Goal: Transaction & Acquisition: Purchase product/service

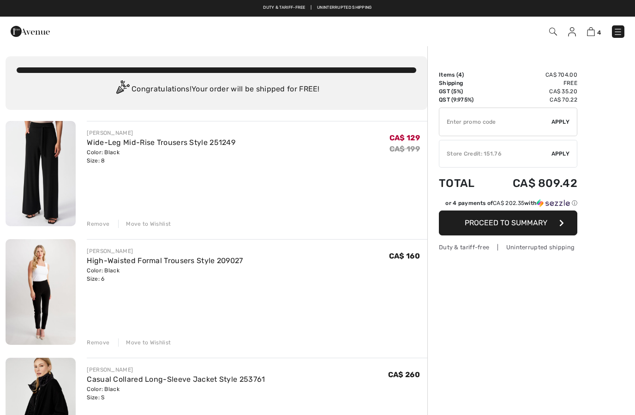
click at [559, 152] on span "Apply" at bounding box center [560, 153] width 18 height 8
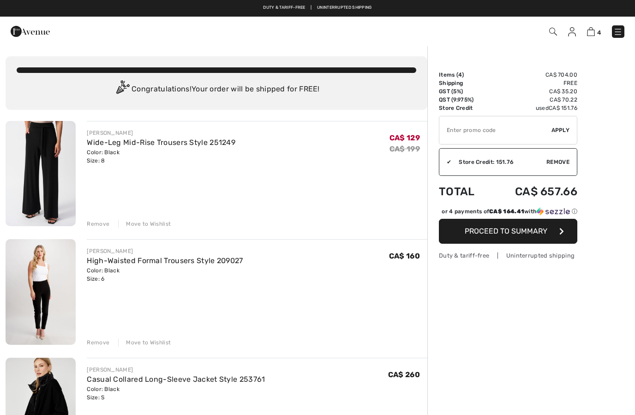
click at [523, 233] on span "Proceed to Summary" at bounding box center [506, 231] width 83 height 9
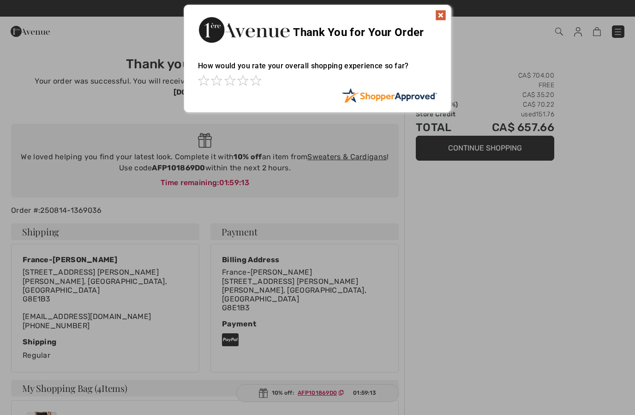
click at [447, 277] on div at bounding box center [317, 207] width 635 height 415
click at [444, 12] on img at bounding box center [440, 15] width 11 height 11
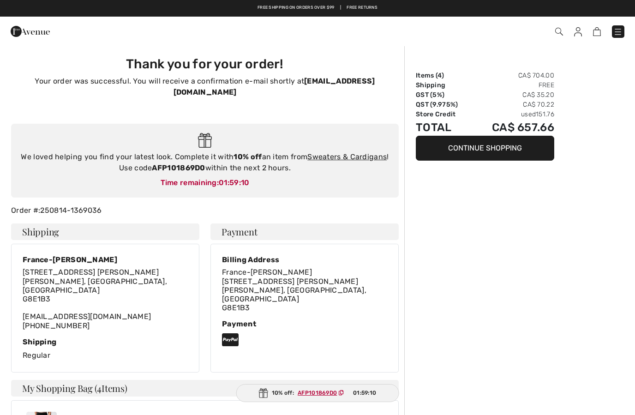
click at [196, 172] on strong "AFP101869D0" at bounding box center [178, 167] width 53 height 9
copy div "AFP101869D0"
click at [616, 36] on img at bounding box center [617, 31] width 9 height 9
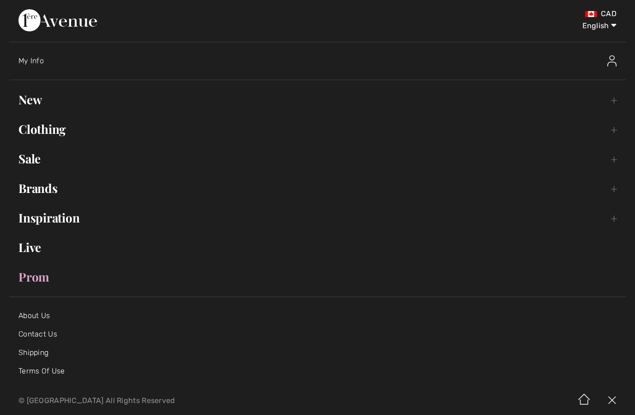
click at [604, 25] on select "English Français" at bounding box center [592, 24] width 48 height 28
select select "https://www.1ereavenue.com/fr/checkout/"
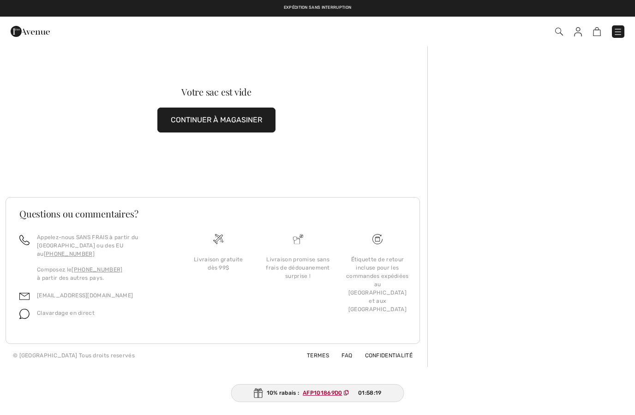
click at [36, 35] on img at bounding box center [30, 31] width 39 height 18
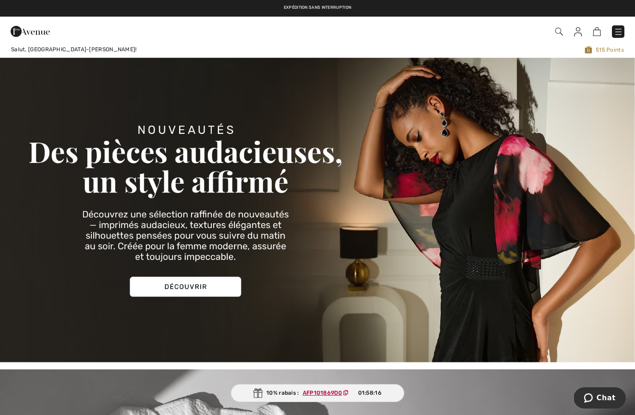
click at [579, 34] on img at bounding box center [578, 31] width 8 height 9
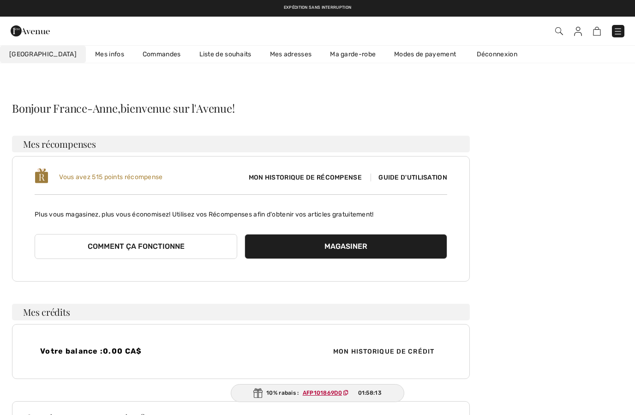
click at [205, 60] on link "Liste de souhaits" at bounding box center [225, 54] width 71 height 17
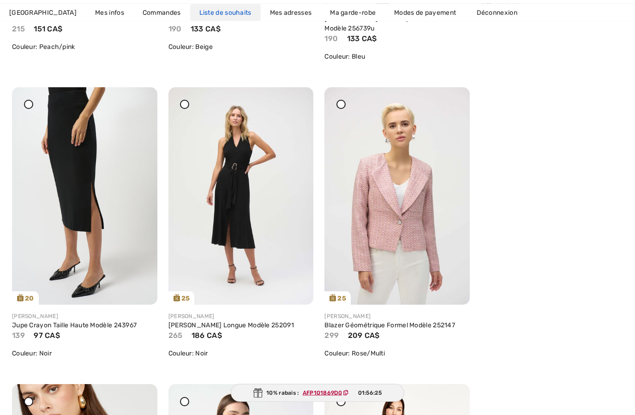
scroll to position [712, 0]
click at [241, 222] on img at bounding box center [240, 195] width 145 height 217
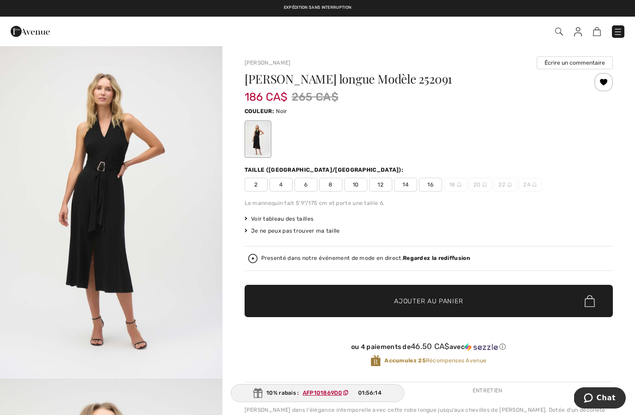
click at [307, 189] on span "6" at bounding box center [305, 185] width 23 height 14
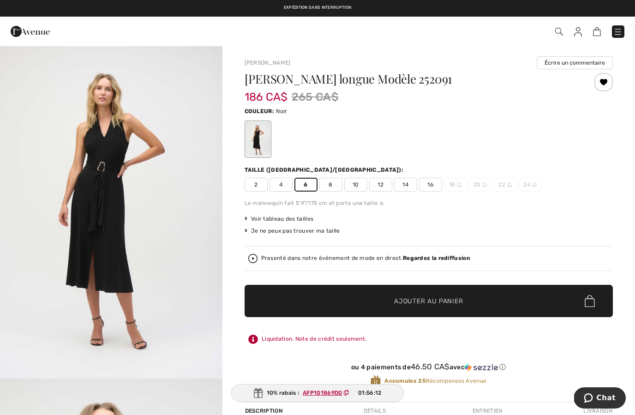
click at [371, 306] on span "✔ Ajouté au panier Ajouter au panier" at bounding box center [429, 301] width 368 height 32
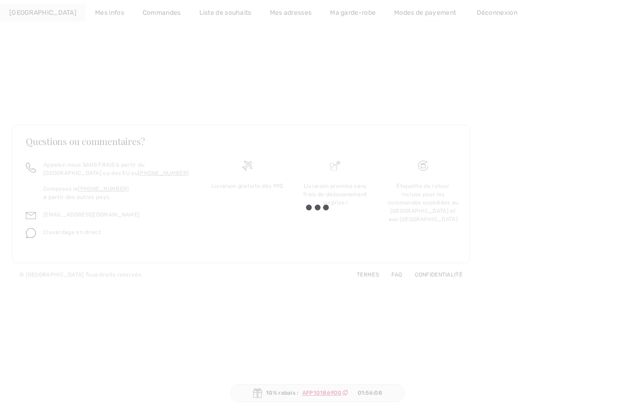
scroll to position [148, 0]
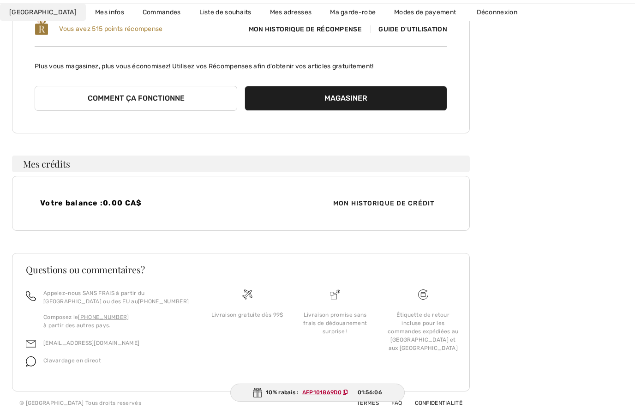
click at [210, 13] on link "Liste de souhaits" at bounding box center [225, 12] width 71 height 17
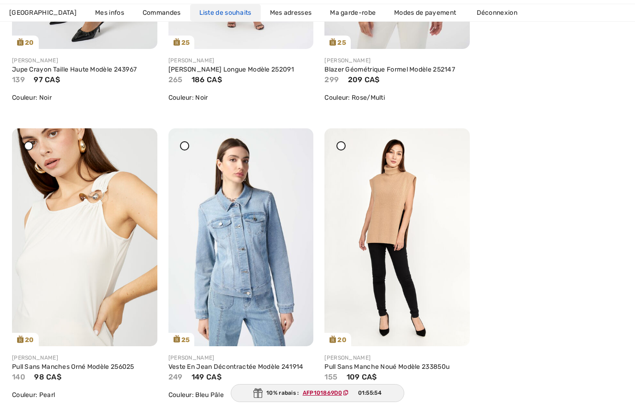
scroll to position [968, 0]
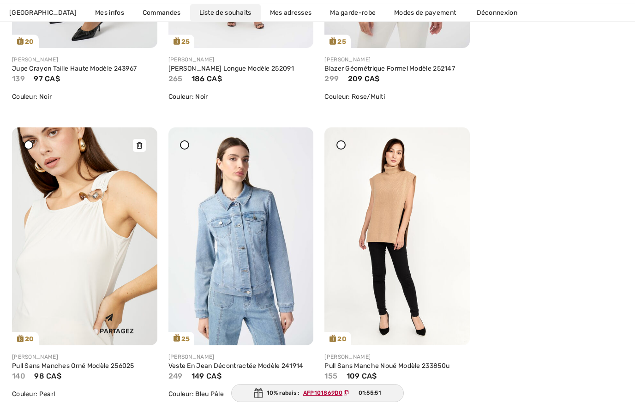
click at [64, 268] on img at bounding box center [84, 236] width 145 height 218
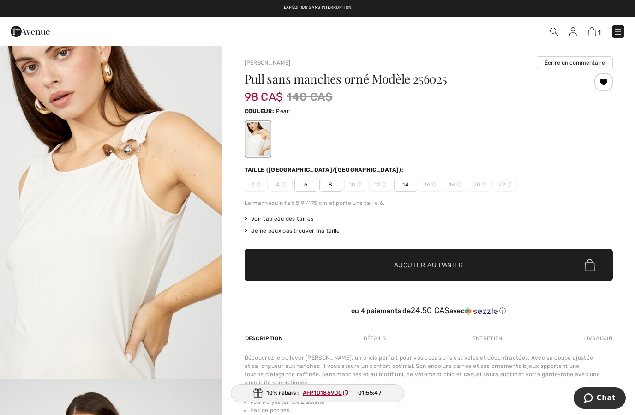
click at [304, 199] on div "Le mannequin fait 5'9"/175 cm et porte une taille 6." at bounding box center [429, 203] width 368 height 8
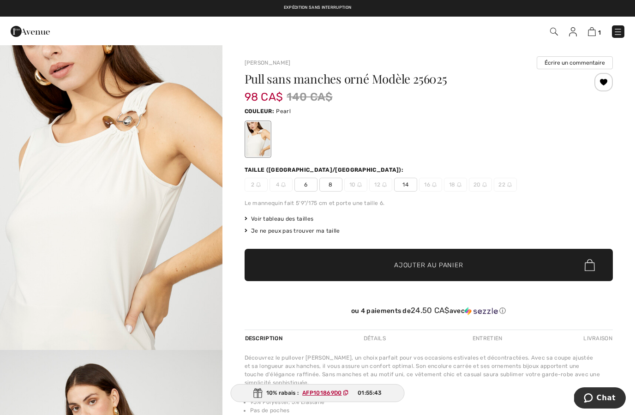
click at [304, 188] on span "6" at bounding box center [305, 185] width 23 height 14
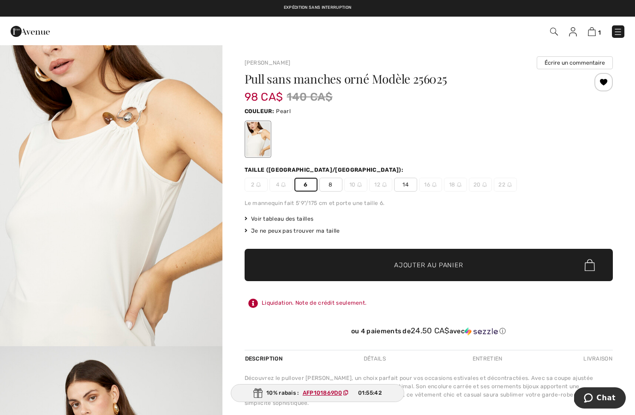
scroll to position [33, 0]
click at [346, 263] on span "✔ Ajouté au panier Ajouter au panier" at bounding box center [429, 265] width 368 height 32
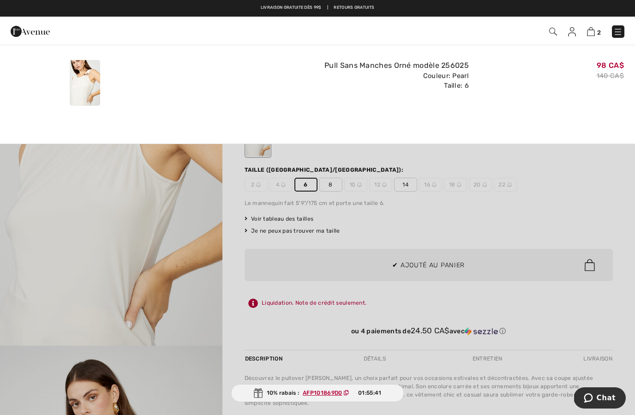
scroll to position [0, 0]
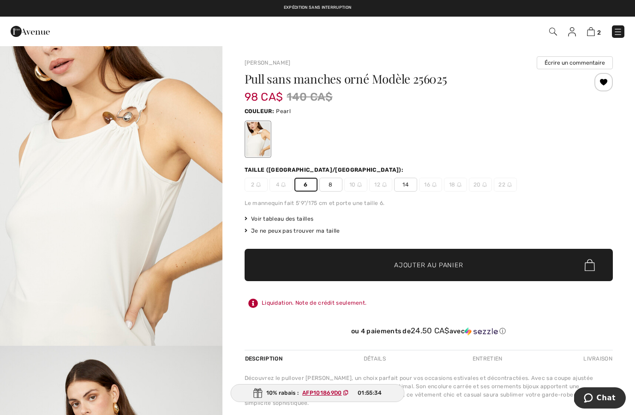
click at [384, 265] on span "✔ Ajouté au panier" at bounding box center [414, 265] width 72 height 10
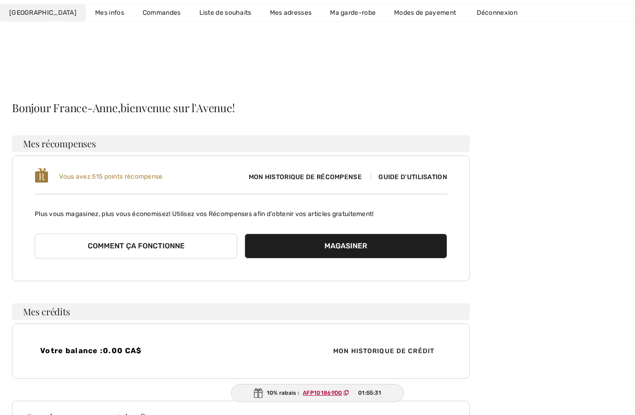
scroll to position [148, 0]
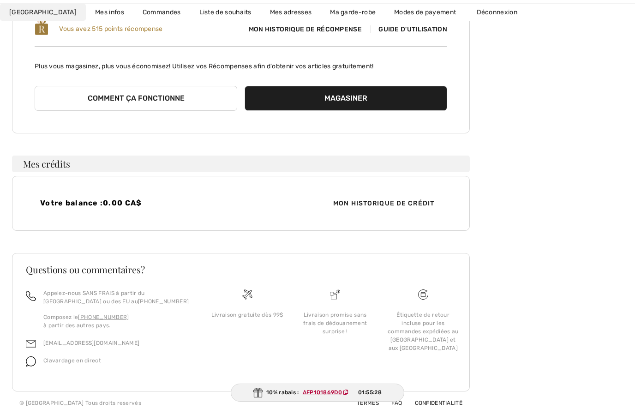
click at [197, 13] on link "Liste de souhaits" at bounding box center [225, 12] width 71 height 17
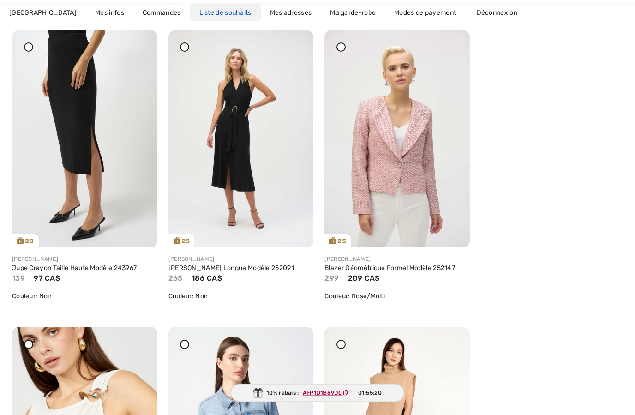
scroll to position [769, 0]
click at [78, 156] on img at bounding box center [84, 138] width 145 height 217
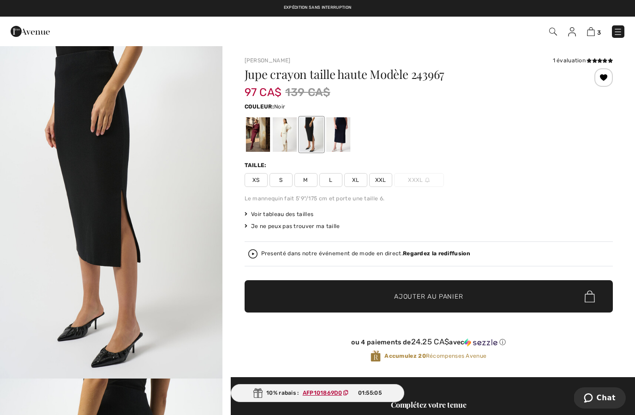
click at [279, 136] on div at bounding box center [284, 134] width 24 height 35
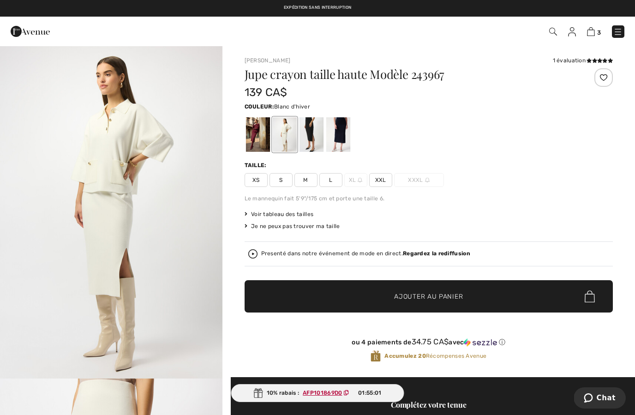
click at [309, 143] on div at bounding box center [311, 134] width 24 height 35
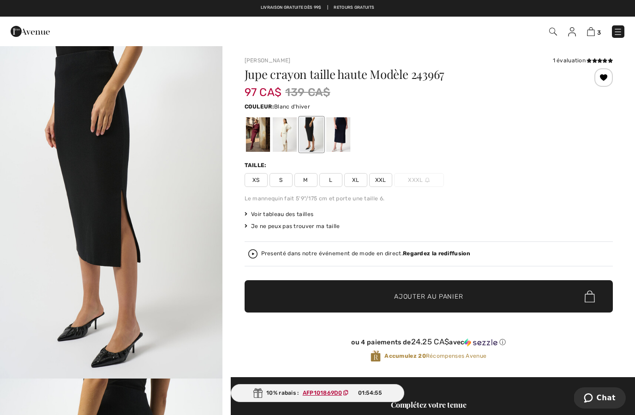
click at [289, 143] on div at bounding box center [284, 134] width 24 height 35
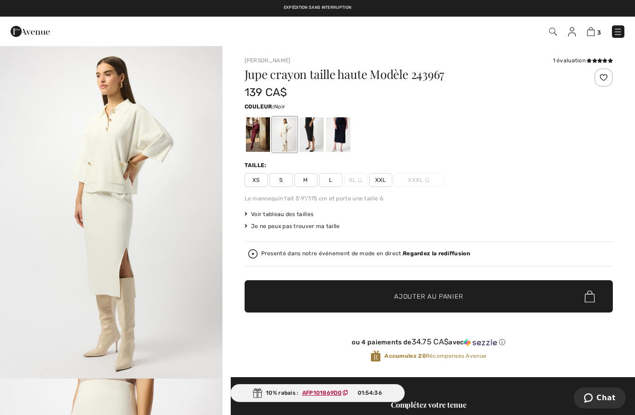
click at [311, 139] on div at bounding box center [311, 134] width 24 height 35
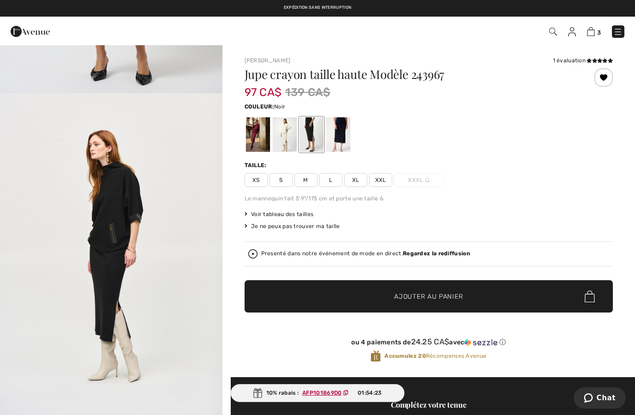
scroll to position [952, 0]
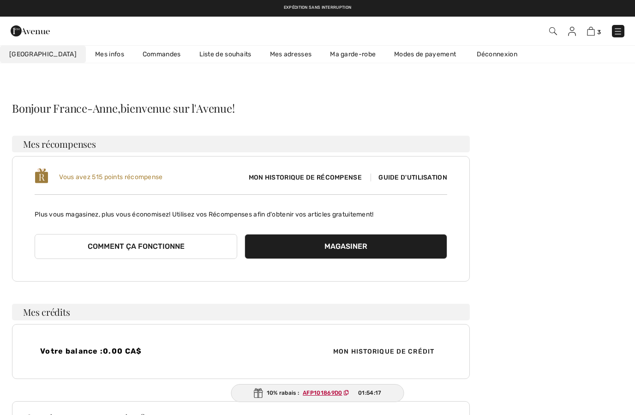
click at [203, 57] on link "Liste de souhaits" at bounding box center [225, 54] width 71 height 17
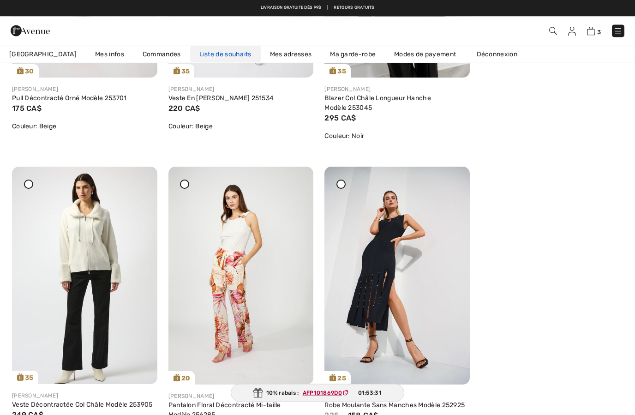
scroll to position [2444, 0]
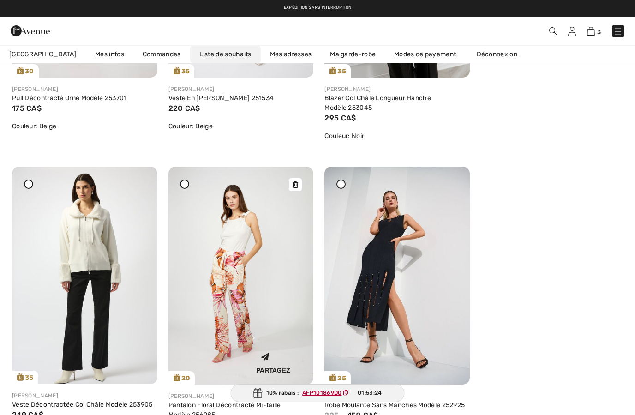
click at [228, 272] on img at bounding box center [240, 276] width 145 height 218
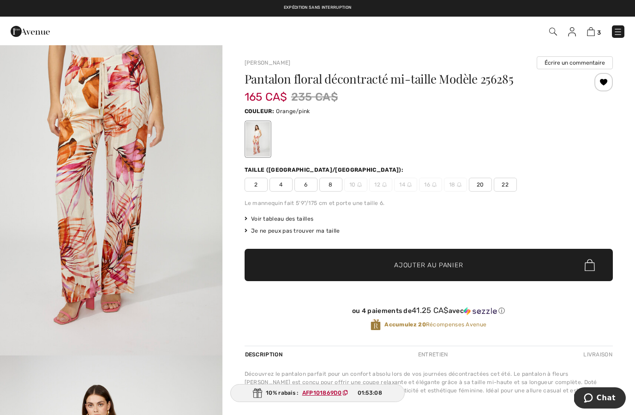
scroll to position [1417, 0]
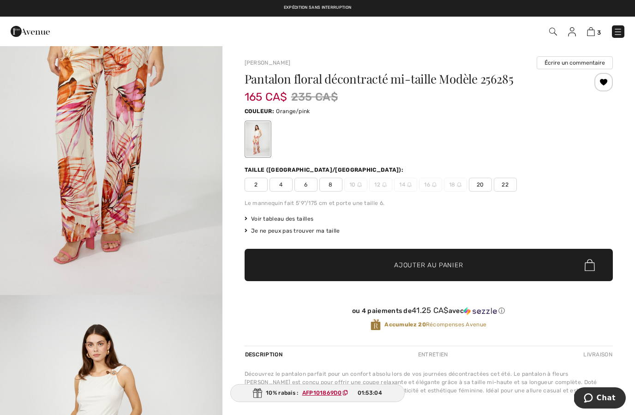
click at [311, 185] on span "6" at bounding box center [305, 185] width 23 height 14
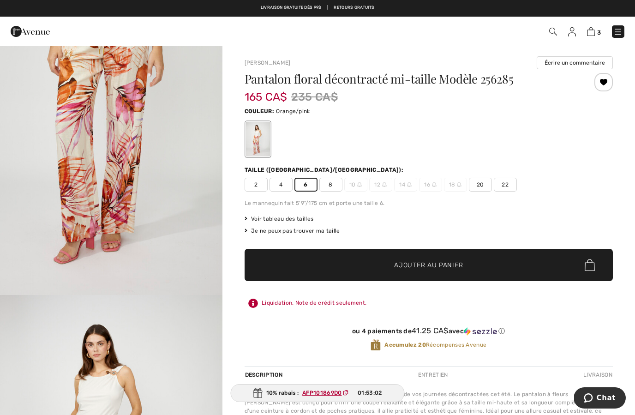
click at [380, 260] on span "✔ Ajouté au panier Ajouter au panier" at bounding box center [429, 265] width 368 height 32
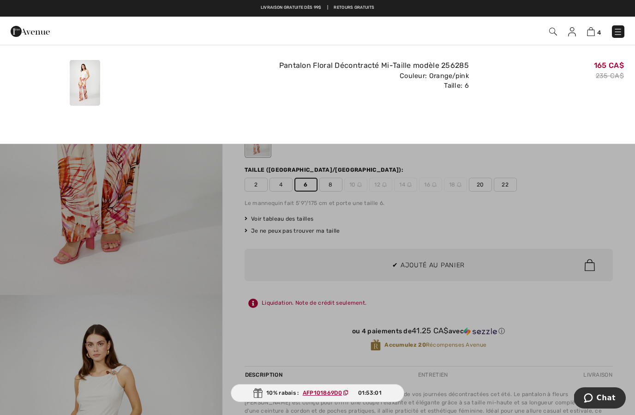
scroll to position [0, 0]
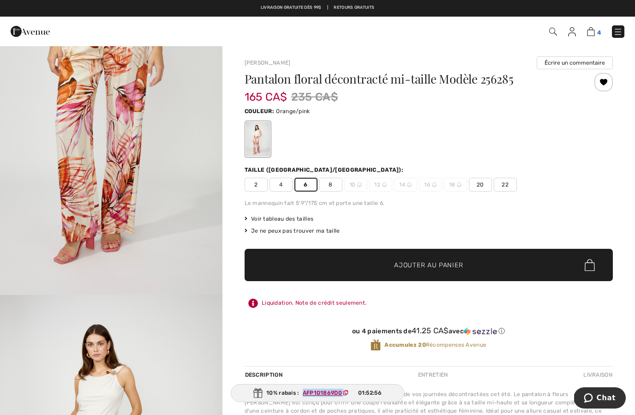
click at [589, 30] on img at bounding box center [591, 31] width 8 height 9
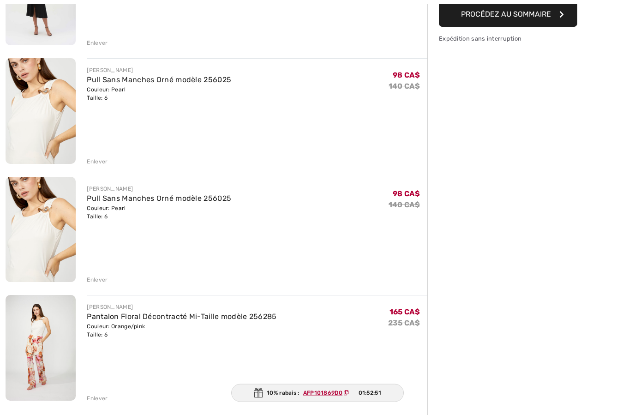
scroll to position [181, 0]
click at [93, 278] on div "Enlever" at bounding box center [97, 279] width 21 height 8
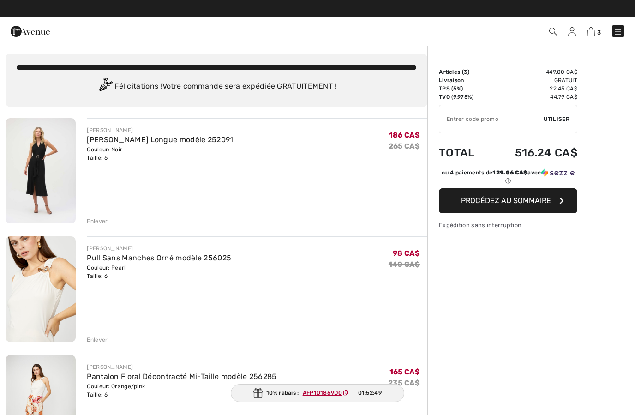
scroll to position [0, 0]
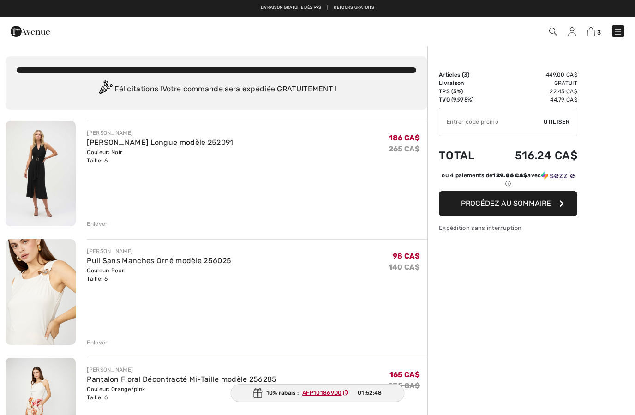
click at [476, 126] on input "TEXT" at bounding box center [491, 122] width 104 height 28
click at [457, 122] on input "TEXT" at bounding box center [491, 122] width 104 height 28
paste input "AFP101869D0"
type input "AFP101869D0"
click at [551, 120] on span "Utiliser" at bounding box center [556, 122] width 26 height 8
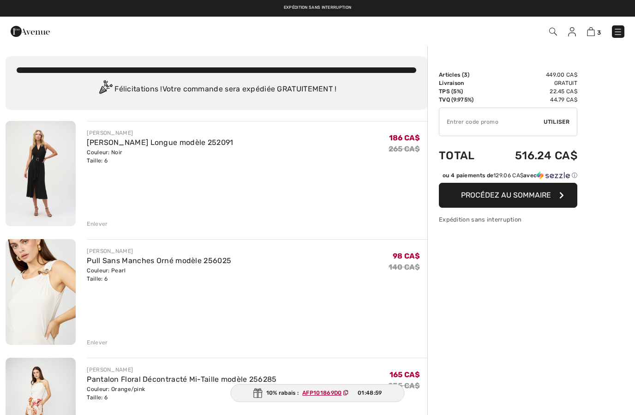
click at [478, 130] on input "TEXT" at bounding box center [491, 122] width 104 height 28
paste input "AFP101869D0"
type input "AFP101869D0"
click at [554, 125] on span "Utiliser" at bounding box center [556, 122] width 26 height 8
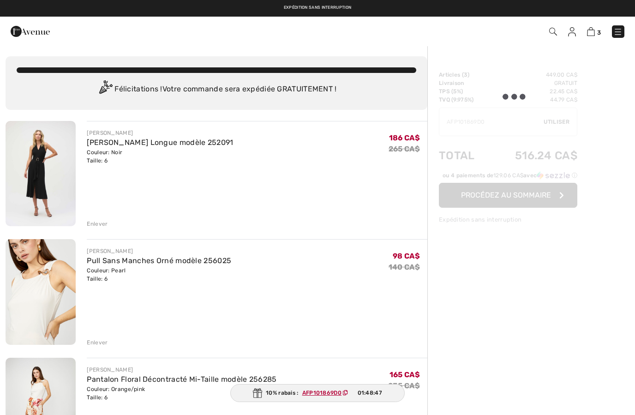
click at [324, 394] on ins "AFP101869D0" at bounding box center [321, 392] width 39 height 6
